Goal: Information Seeking & Learning: Learn about a topic

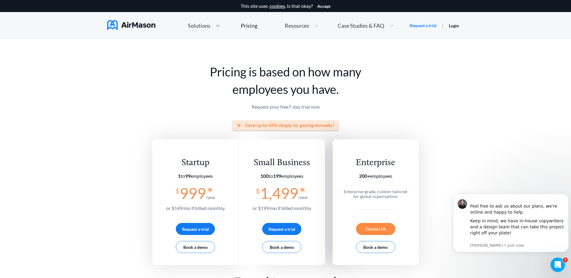
click at [213, 27] on div at bounding box center [218, 26] width 11 height 6
click at [183, 88] on h1 "Pricing is based on how many employees you have." at bounding box center [285, 80] width 266 height 35
drag, startPoint x: 210, startPoint y: 71, endPoint x: 341, endPoint y: 89, distance: 132.2
click at [341, 89] on h1 "Pricing is based on how many employees you have." at bounding box center [285, 80] width 266 height 35
click at [351, 95] on h1 "Pricing is based on how many employees you have." at bounding box center [285, 80] width 266 height 35
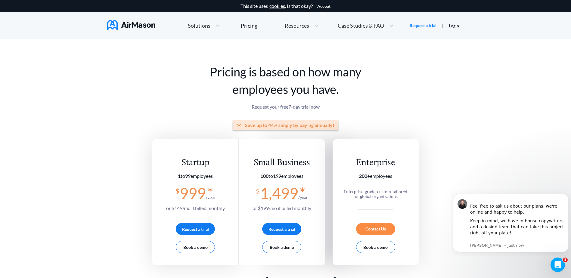
drag, startPoint x: 345, startPoint y: 92, endPoint x: 211, endPoint y: 73, distance: 135.4
click at [211, 73] on h1 "Pricing is based on how many employees you have." at bounding box center [285, 80] width 266 height 35
click at [206, 82] on h1 "Pricing is based on how many employees you have." at bounding box center [285, 80] width 266 height 35
drag, startPoint x: 209, startPoint y: 73, endPoint x: 343, endPoint y: 89, distance: 134.1
click at [343, 89] on h1 "Pricing is based on how many employees you have." at bounding box center [285, 80] width 266 height 35
